Goal: Task Accomplishment & Management: Use online tool/utility

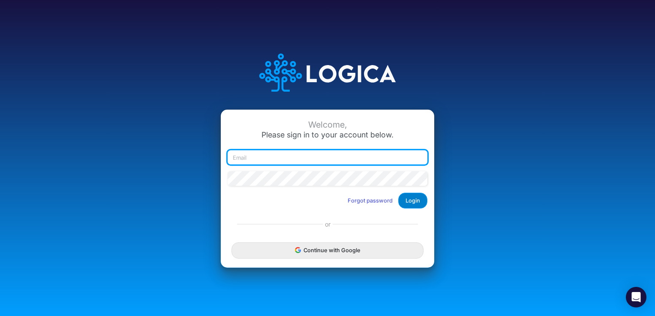
type input "terri.coe@heritage-communities.com"
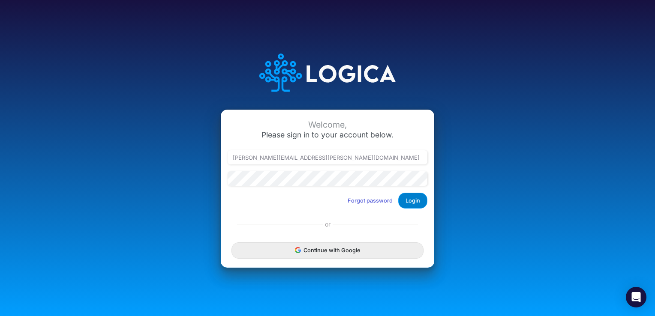
click at [416, 200] on button "Login" at bounding box center [412, 201] width 29 height 16
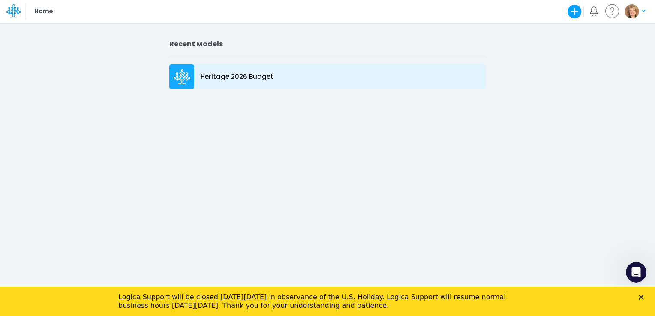
click at [186, 74] on icon at bounding box center [182, 76] width 17 height 15
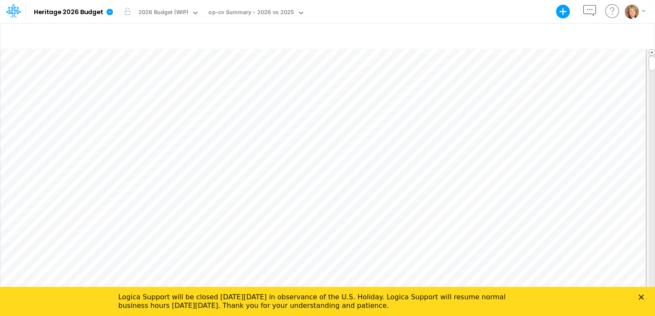
click at [641, 297] on polygon "Close" at bounding box center [641, 297] width 5 height 5
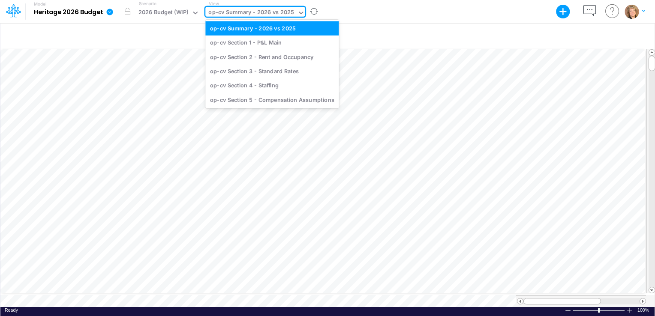
click at [300, 13] on icon at bounding box center [301, 13] width 8 height 8
click at [279, 39] on div "op-cv Section 1 - P&L Main" at bounding box center [271, 43] width 133 height 14
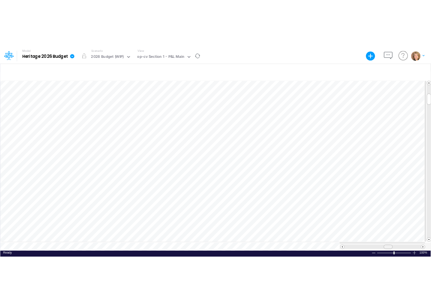
scroll to position [4, 0]
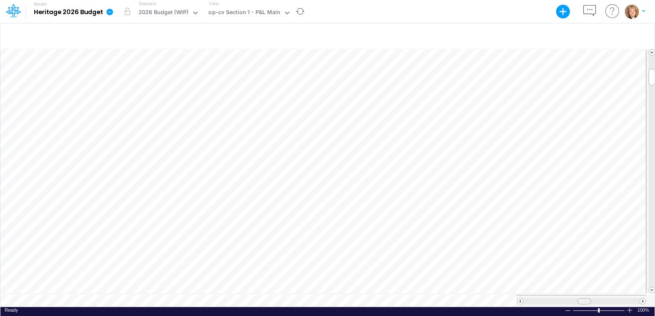
drag, startPoint x: 591, startPoint y: 298, endPoint x: 585, endPoint y: 301, distance: 6.3
click at [585, 301] on div at bounding box center [581, 301] width 130 height 12
